Goal: Information Seeking & Learning: Check status

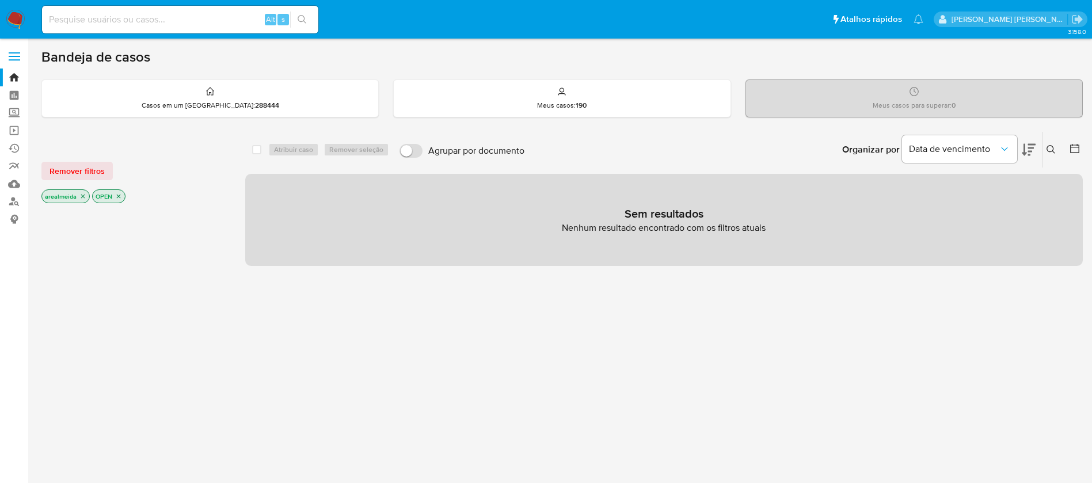
click at [83, 195] on icon "close-filter" at bounding box center [82, 196] width 7 height 7
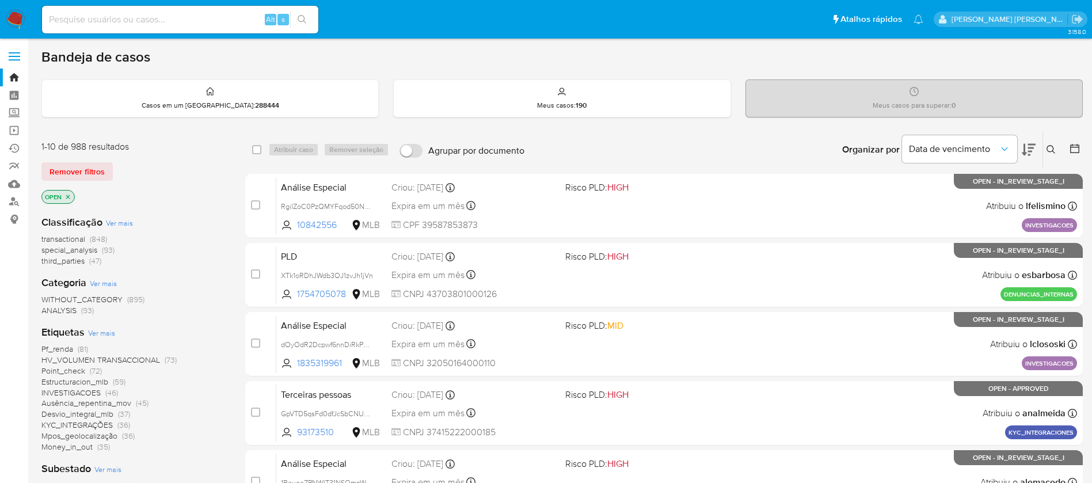
click at [123, 24] on input at bounding box center [180, 19] width 276 height 15
paste input "116149608"
type input "116149608"
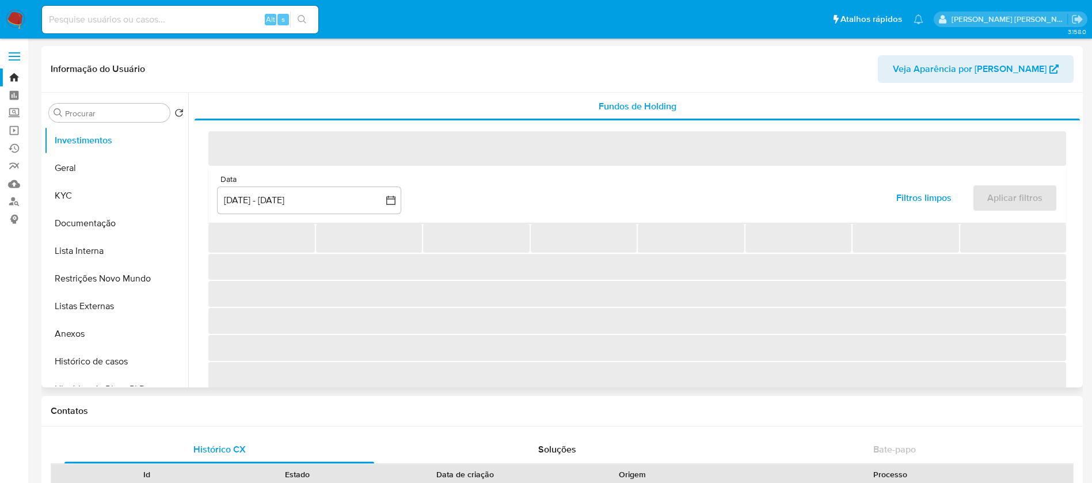
select select "10"
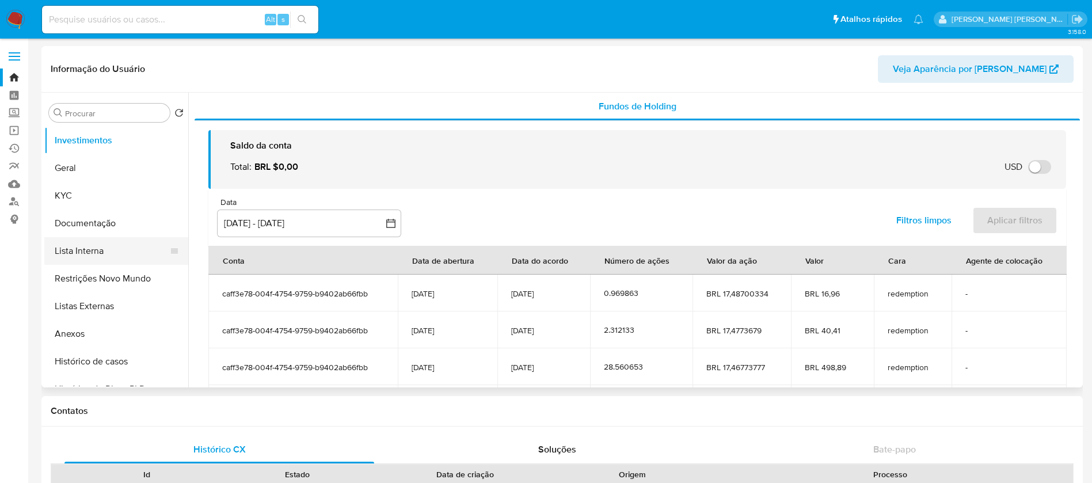
scroll to position [86, 0]
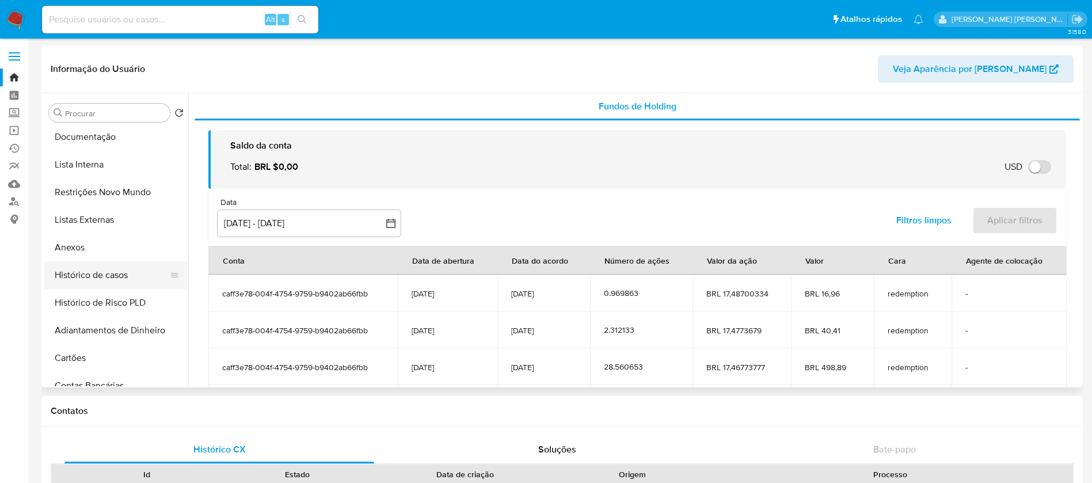
click at [100, 270] on button "Histórico de casos" at bounding box center [111, 275] width 135 height 28
